Goal: Check status: Check status

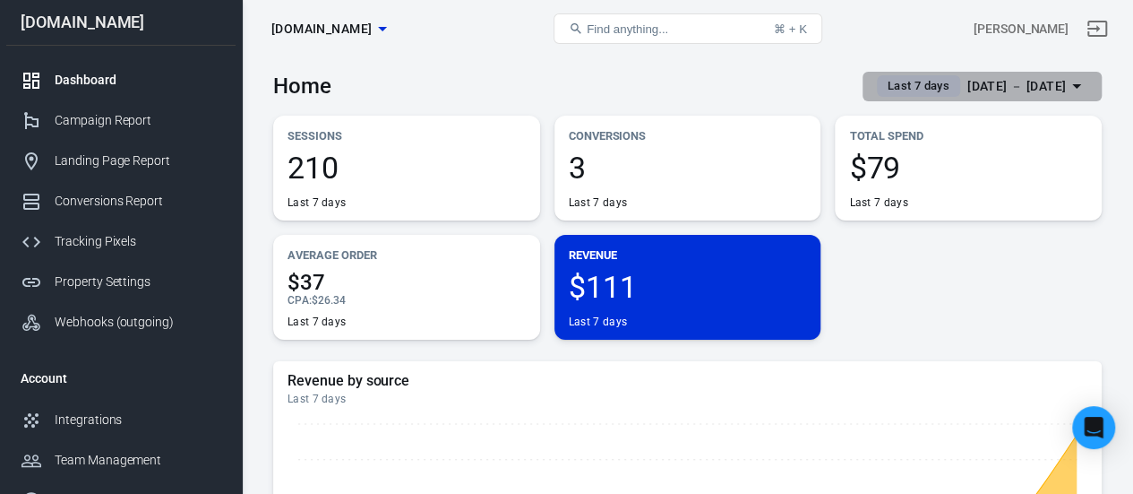
click at [1079, 85] on icon "button" at bounding box center [1076, 86] width 9 height 4
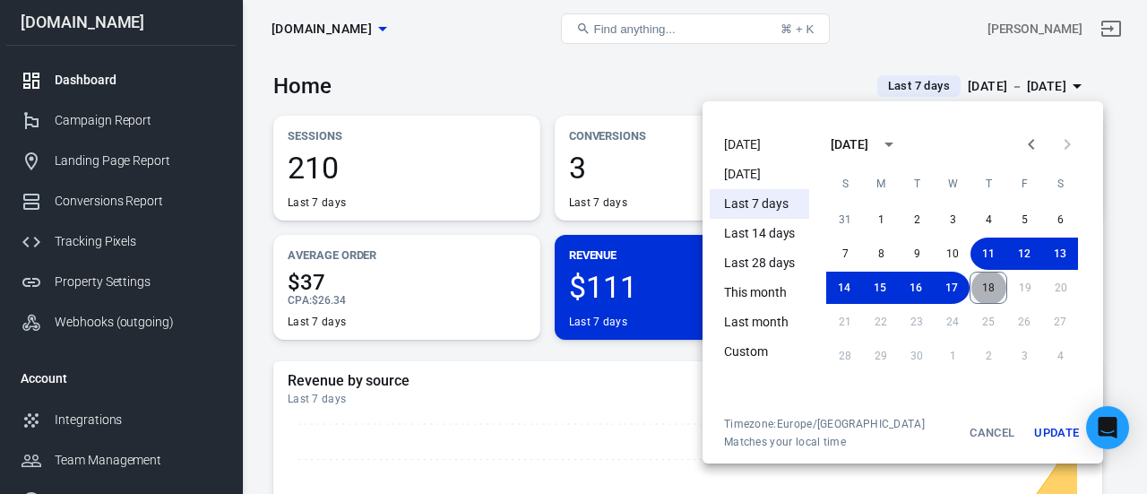
click at [992, 284] on button "18" at bounding box center [988, 287] width 38 height 32
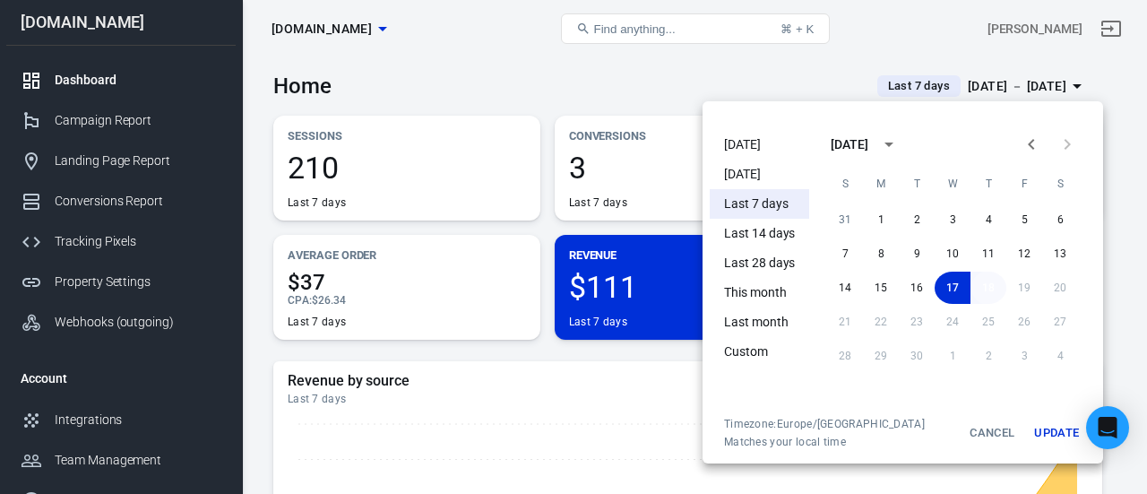
click at [1003, 288] on button "18" at bounding box center [988, 287] width 36 height 32
click at [1048, 435] on button "Update" at bounding box center [1055, 433] width 57 height 32
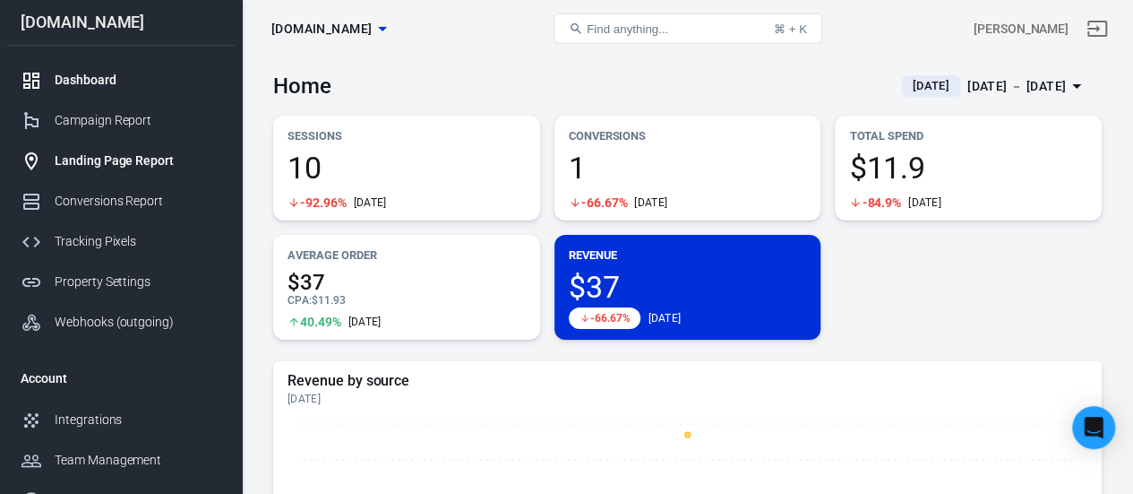
click at [145, 153] on div "Landing Page Report" at bounding box center [138, 160] width 167 height 19
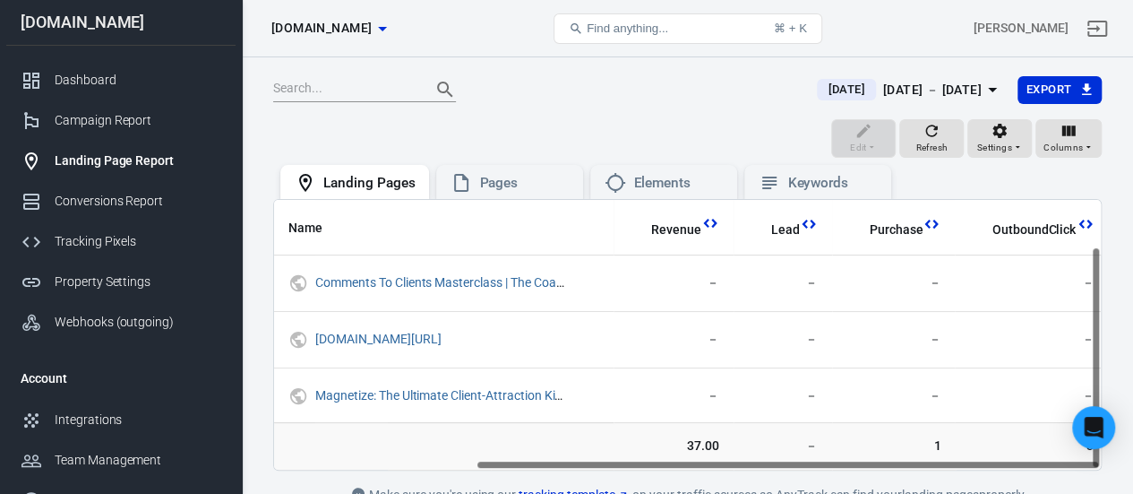
scroll to position [0, 267]
